Goal: Task Accomplishment & Management: Manage account settings

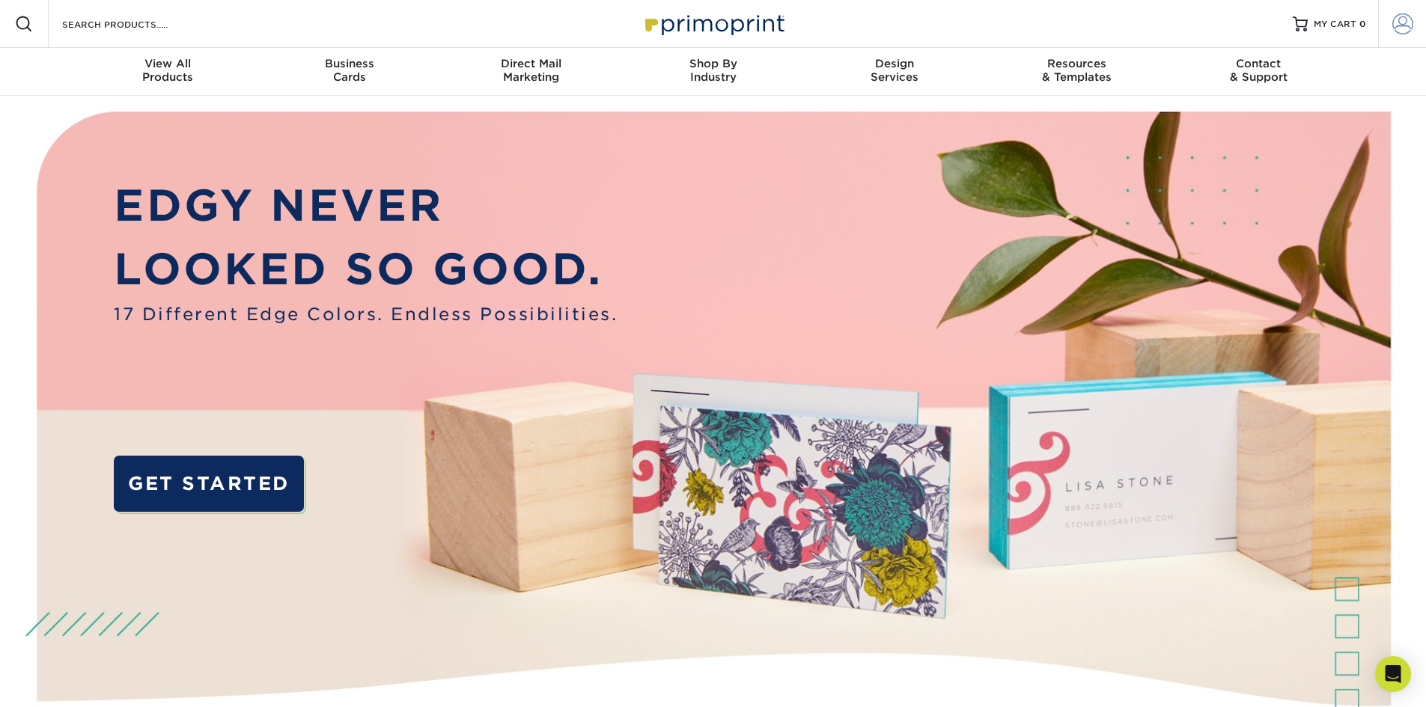
click at [1395, 30] on span at bounding box center [1402, 23] width 21 height 21
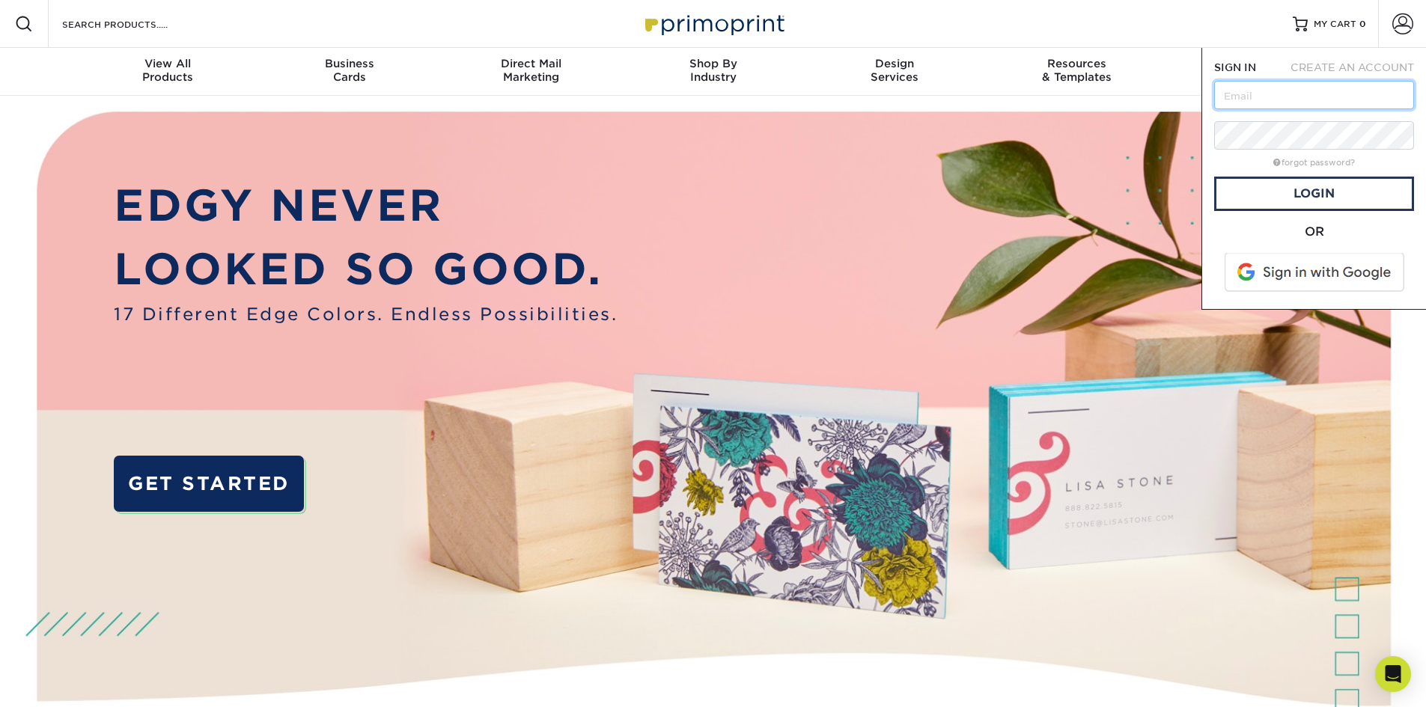
click at [1321, 95] on input "text" at bounding box center [1314, 95] width 200 height 28
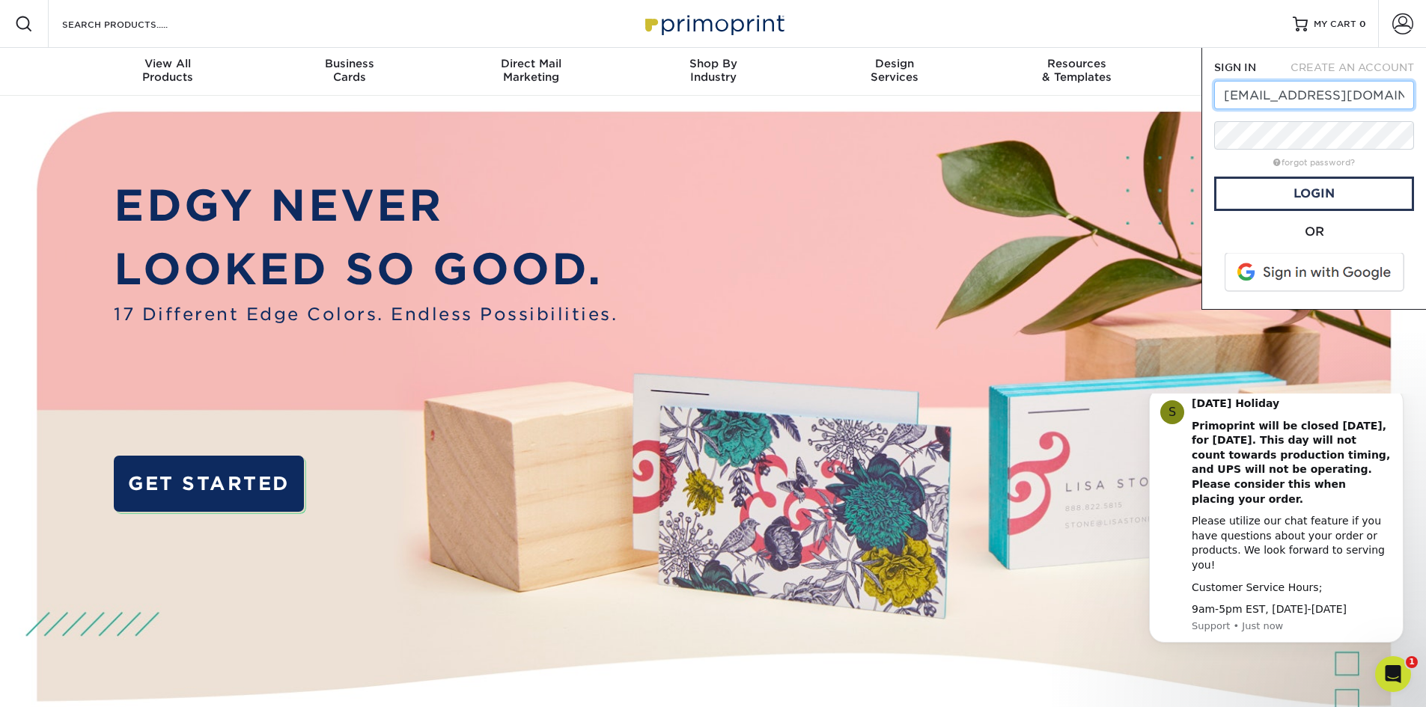
type input "[EMAIL_ADDRESS][DOMAIN_NAME]"
click at [1343, 183] on link "Login" at bounding box center [1314, 194] width 200 height 34
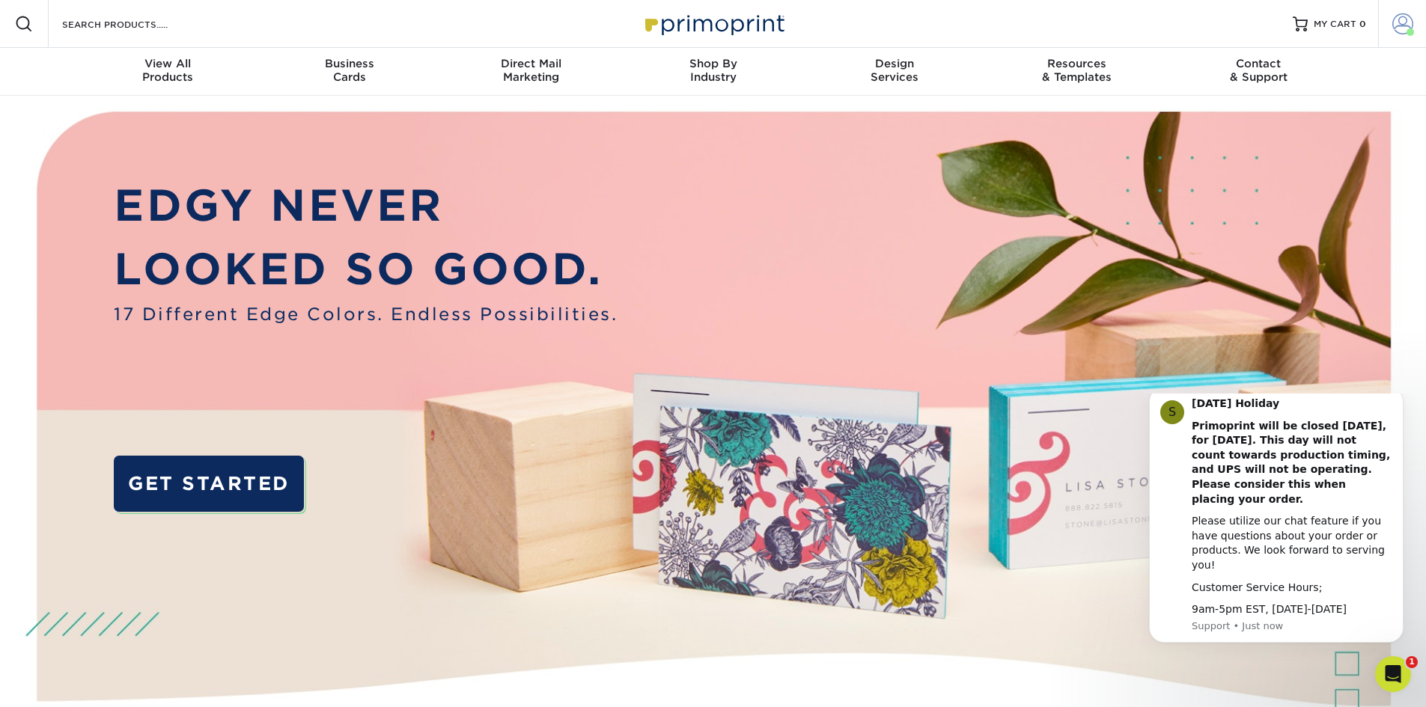
click at [1399, 28] on span at bounding box center [1402, 23] width 21 height 21
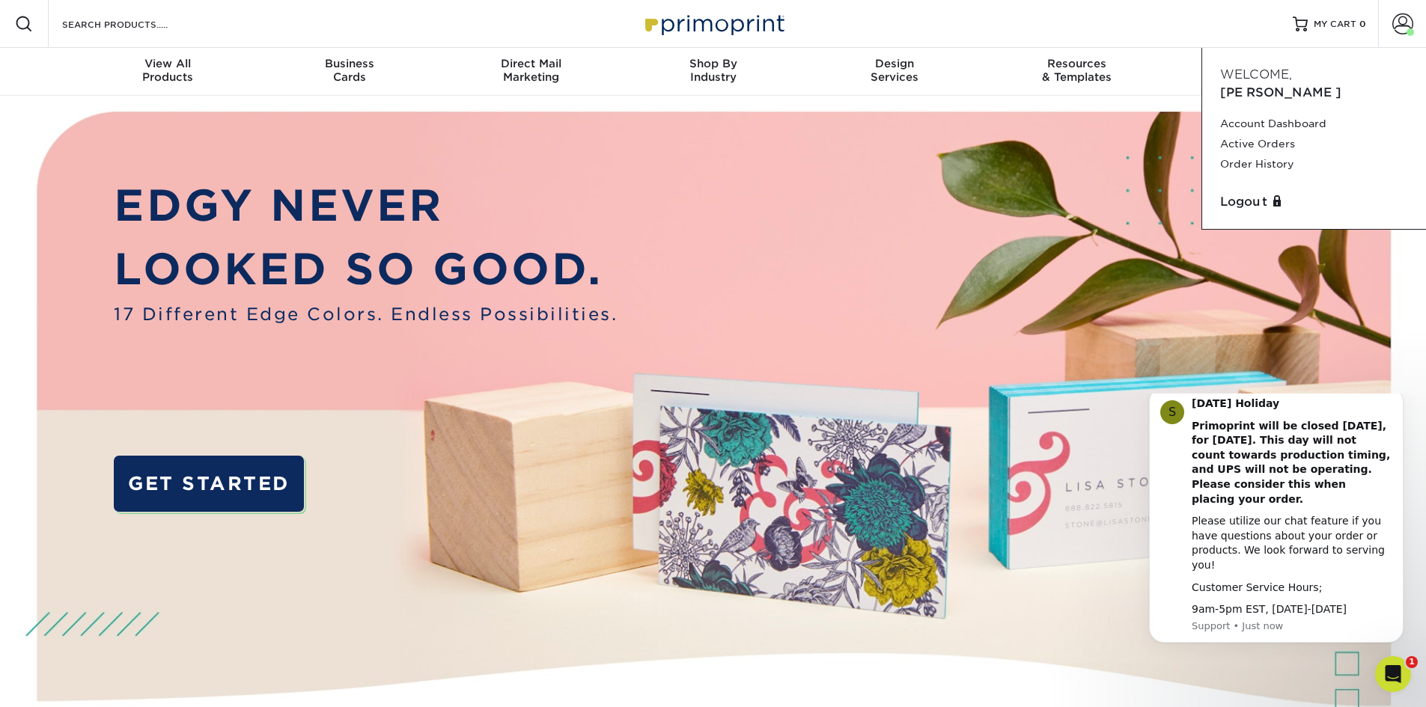
click at [1230, 31] on div "Resources Menu Search Products Account Welcome, Robert Account Dashboard Active…" at bounding box center [713, 24] width 1426 height 48
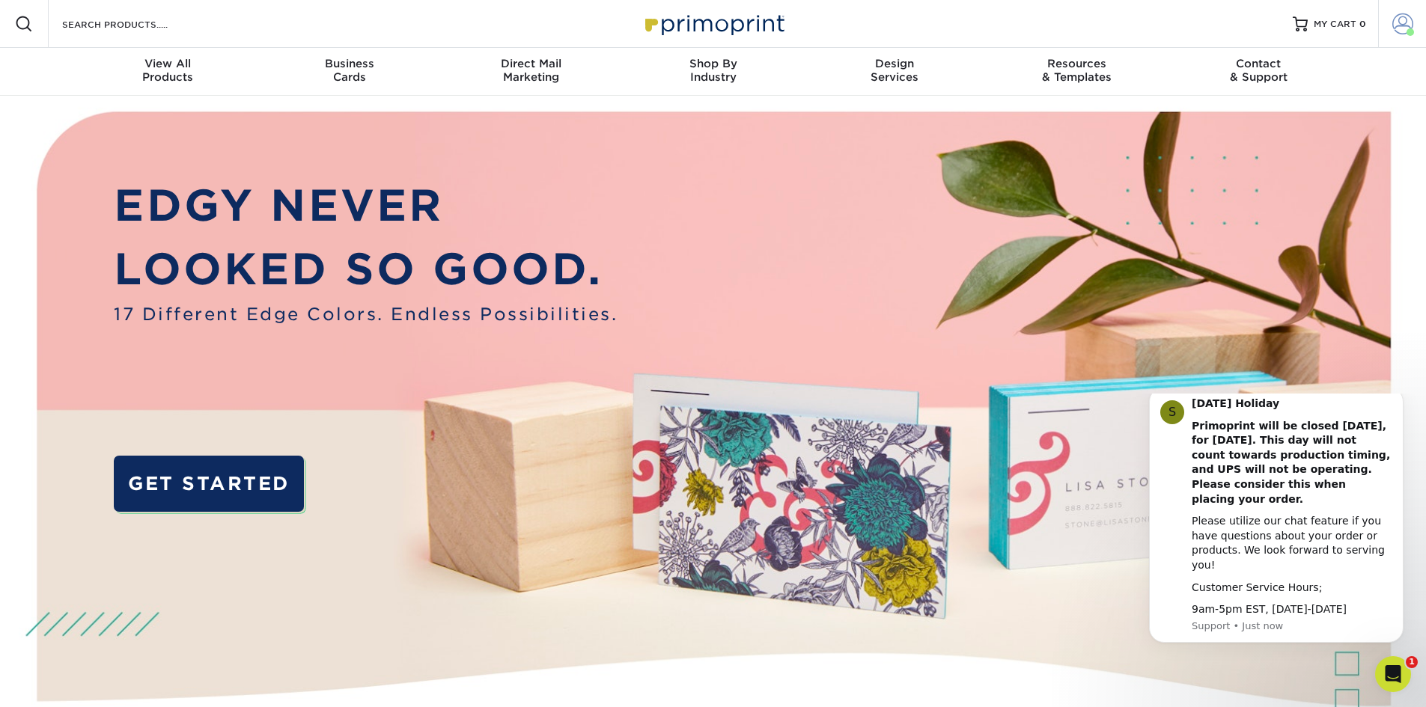
click at [1396, 26] on span at bounding box center [1402, 23] width 21 height 21
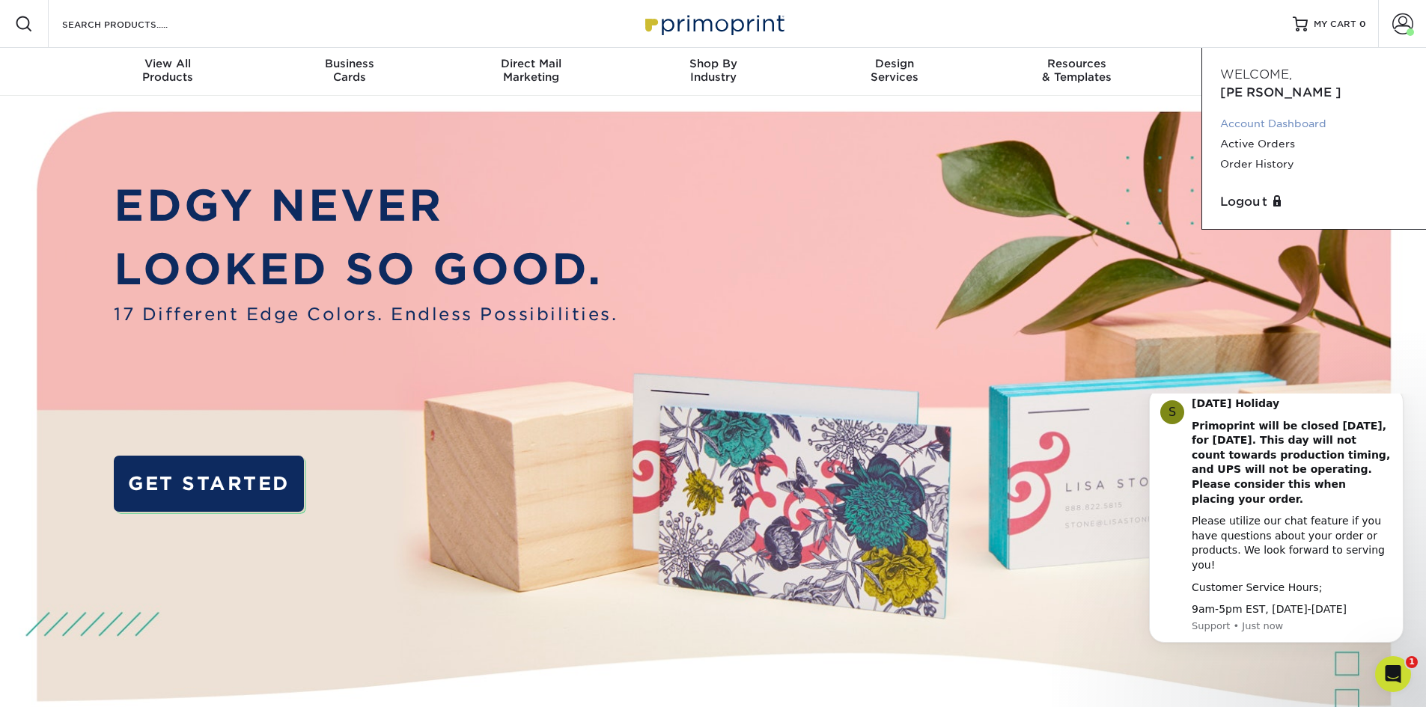
click at [1251, 114] on link "Account Dashboard" at bounding box center [1314, 124] width 188 height 20
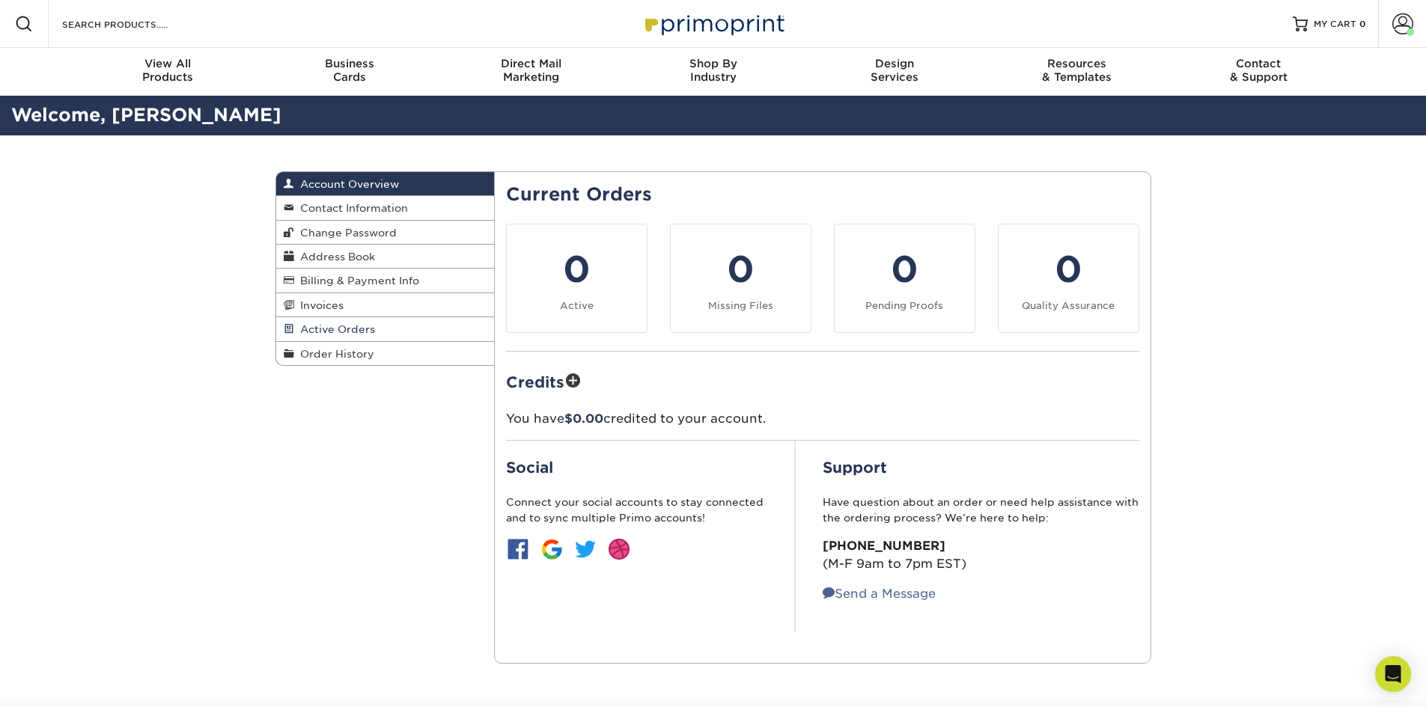
click at [327, 334] on span "Active Orders" at bounding box center [334, 329] width 81 height 12
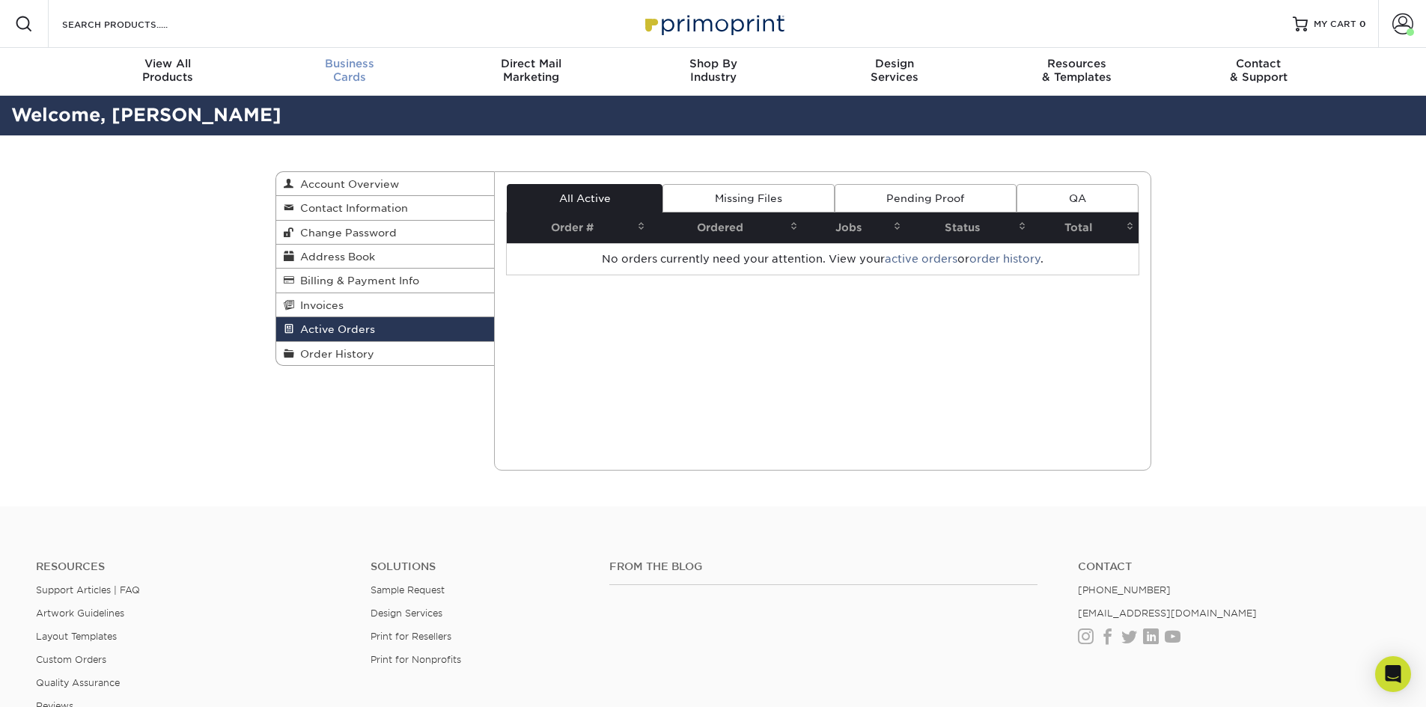
click at [338, 73] on div "Business Cards" at bounding box center [349, 70] width 182 height 27
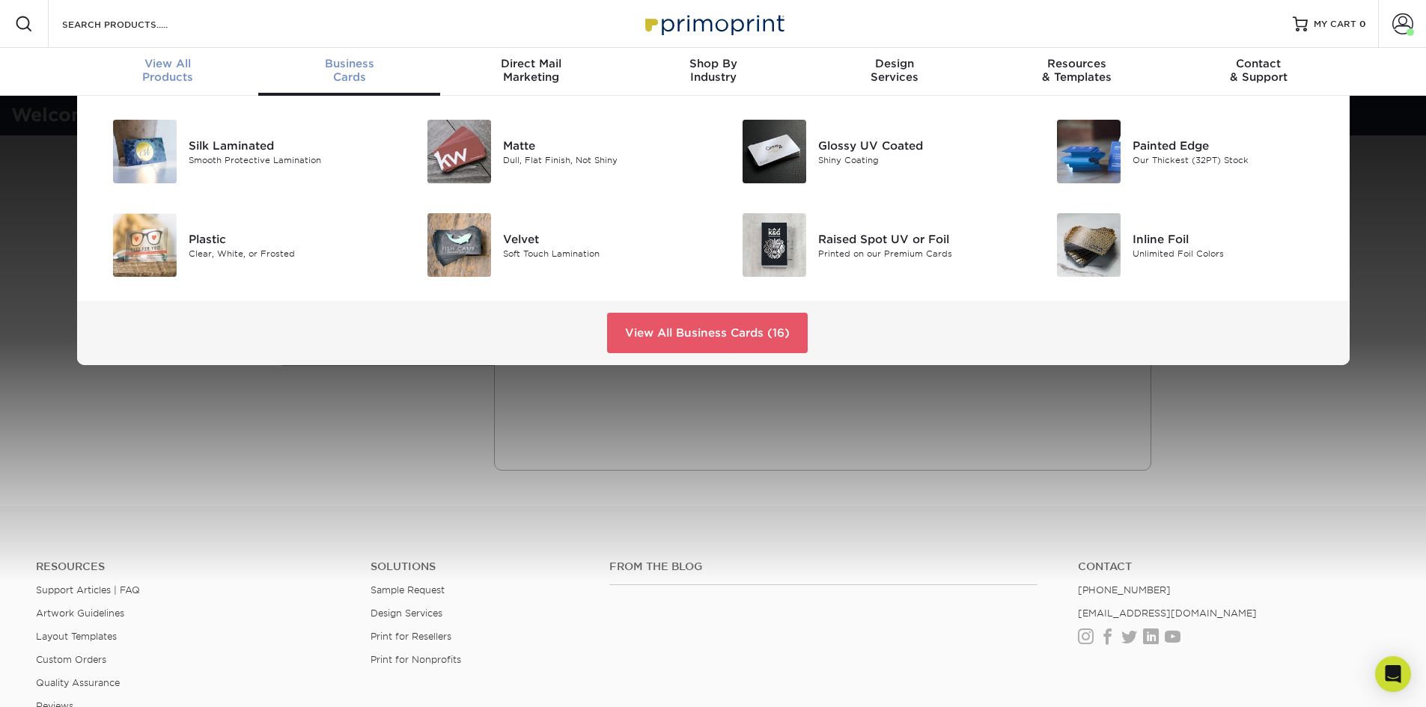
click at [220, 64] on span "View All" at bounding box center [168, 63] width 182 height 13
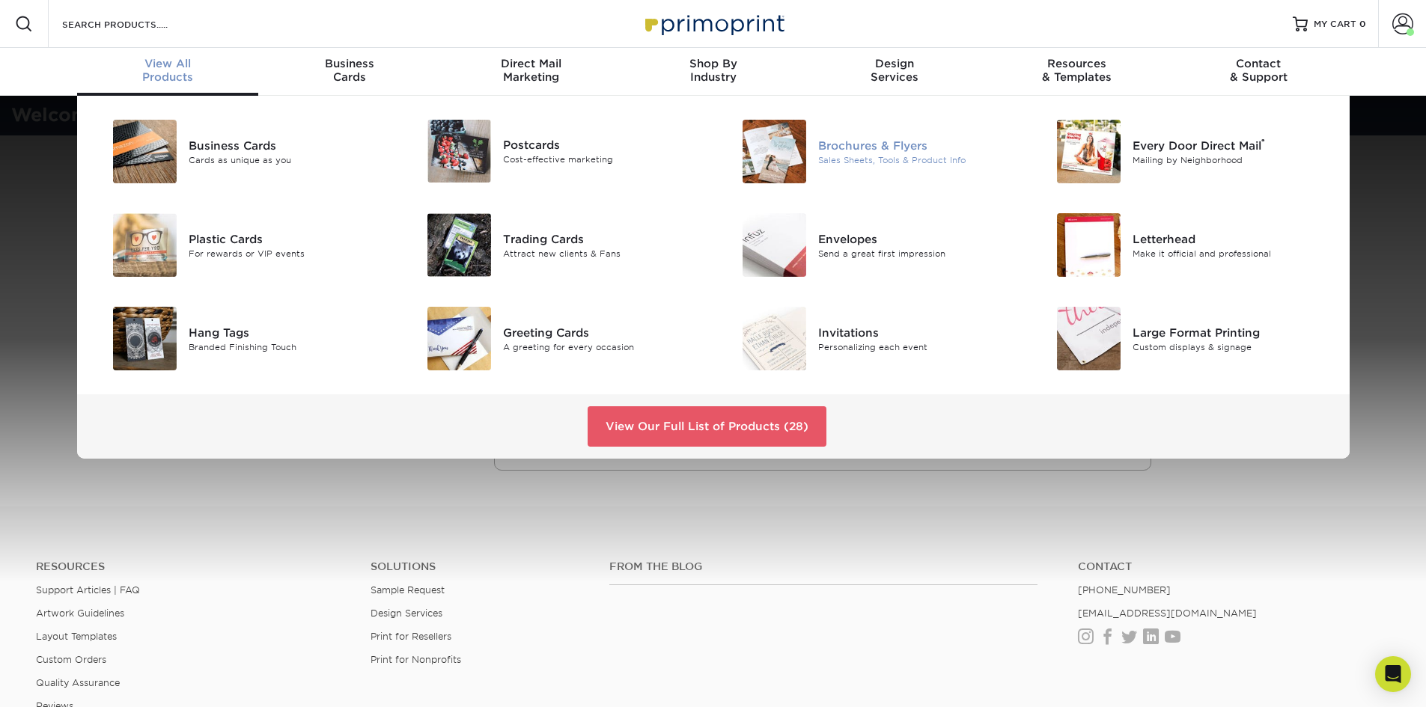
click at [829, 154] on div "Sales Sheets, Tools & Product Info" at bounding box center [917, 159] width 198 height 13
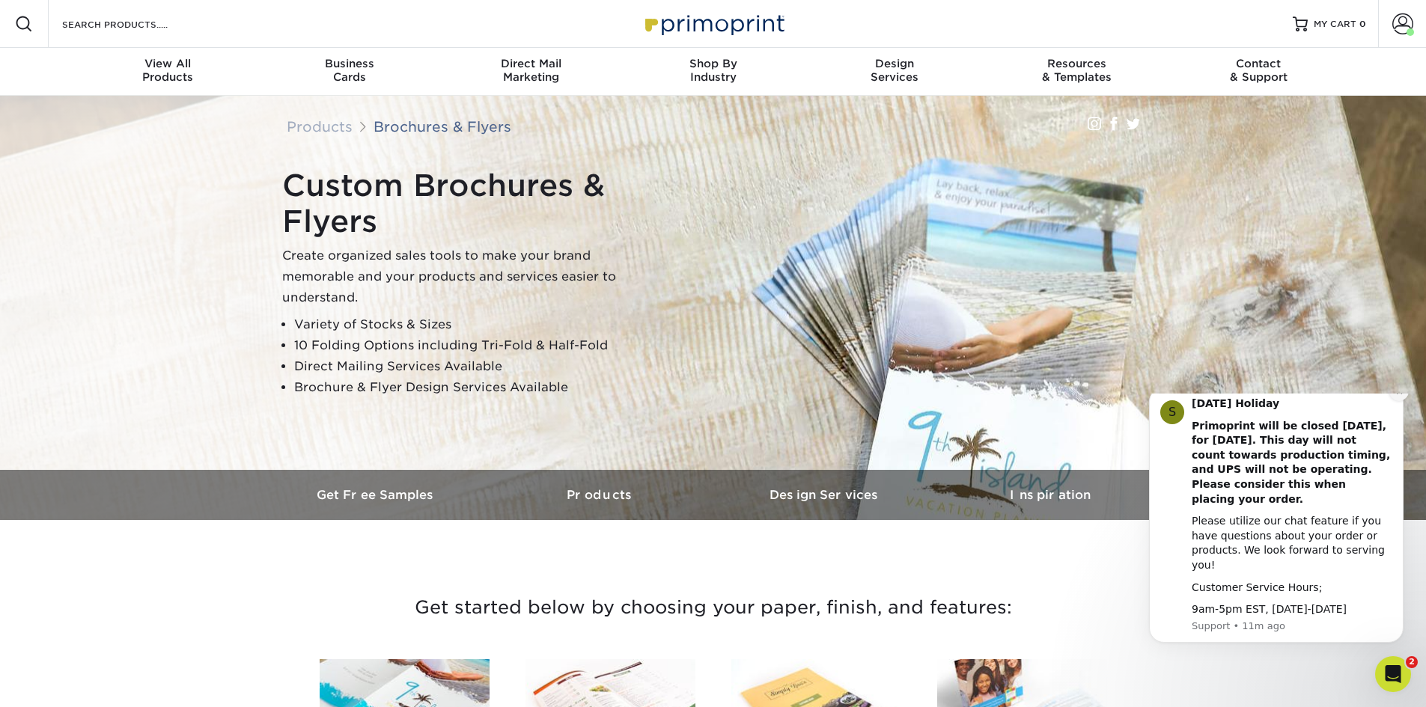
click at [1400, 394] on icon "Dismiss notification" at bounding box center [1398, 391] width 5 height 5
